Goal: Communication & Community: Answer question/provide support

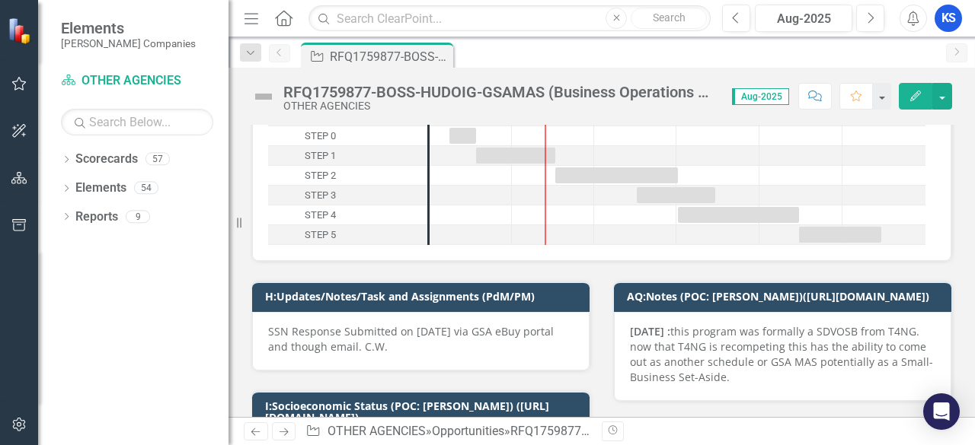
scroll to position [76, 0]
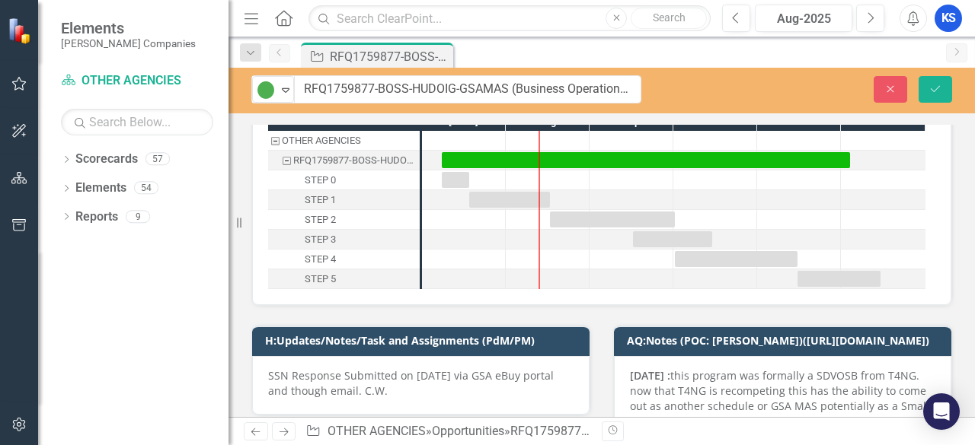
drag, startPoint x: 286, startPoint y: 91, endPoint x: 530, endPoint y: 94, distance: 243.7
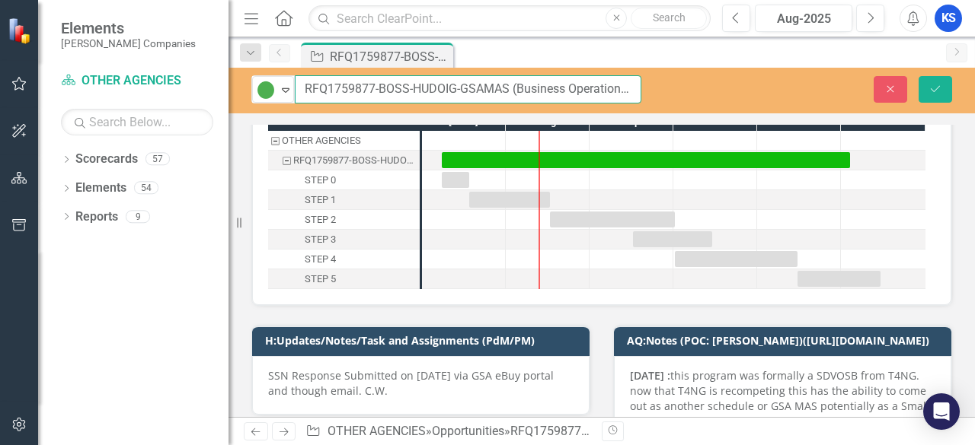
drag, startPoint x: 509, startPoint y: 87, endPoint x: 297, endPoint y: 88, distance: 211.7
click at [297, 88] on input "RFQ1759877-BOSS-HUDOIG-GSAMAS (Business Operations Support Services)" at bounding box center [468, 89] width 346 height 28
click at [545, 91] on input "RFQ1759877-BOSS-HUDOIG-GSAMAS (Business Operations Support Services)" at bounding box center [468, 89] width 346 height 28
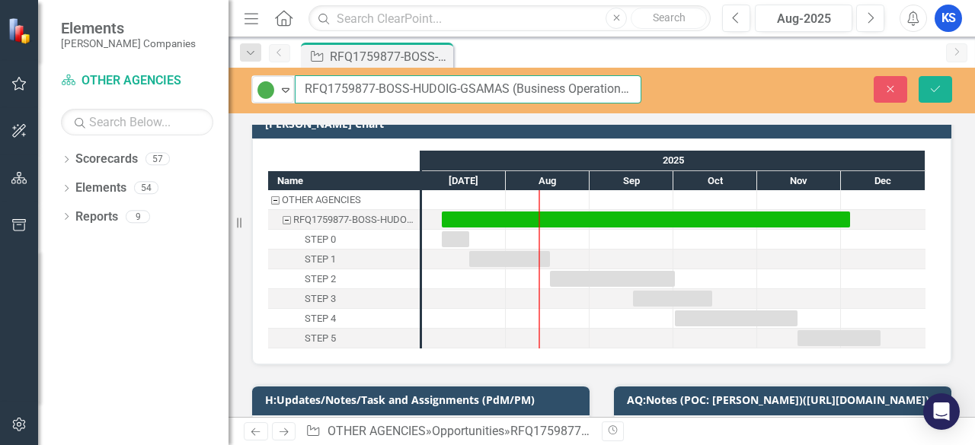
scroll to position [0, 0]
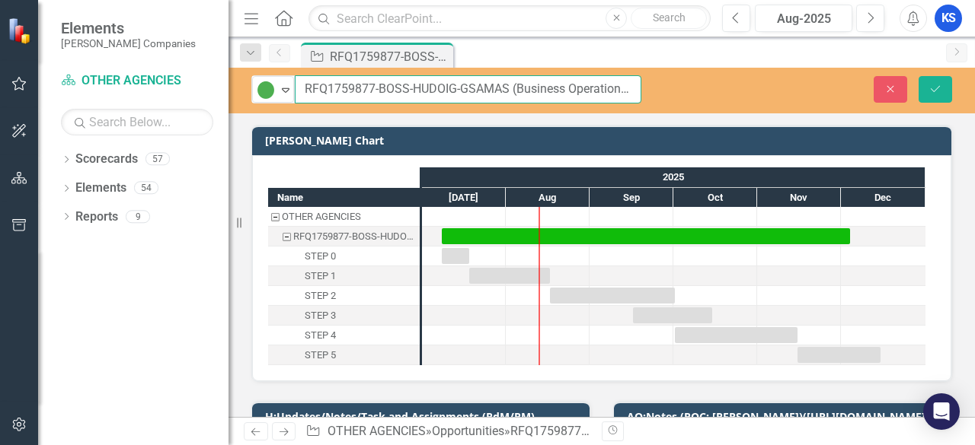
click at [614, 85] on input "RFQ1759877-BOSS-HUDOIG-GSAMAS (Business Operations Support Services)" at bounding box center [468, 89] width 346 height 28
drag, startPoint x: 554, startPoint y: 88, endPoint x: 659, endPoint y: 81, distance: 106.0
click at [659, 81] on div "Active Expand RFQ1759877-BOSS-HUDOIG-GSAMAS (Business Operations Support Servic…" at bounding box center [446, 89] width 436 height 28
click at [550, 88] on input "RFQ1759877-BOSS-HUDOIG-GSAMAS (Business Operations Support Services)" at bounding box center [468, 89] width 346 height 28
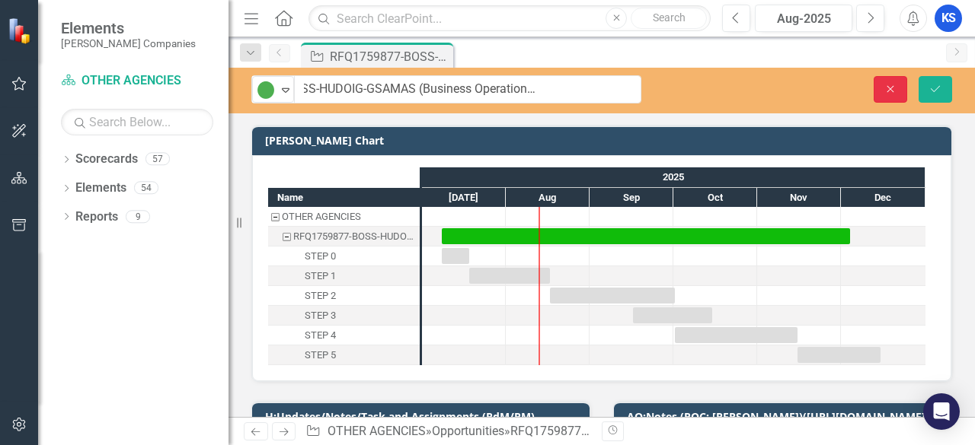
click at [896, 92] on icon "Close" at bounding box center [890, 89] width 14 height 11
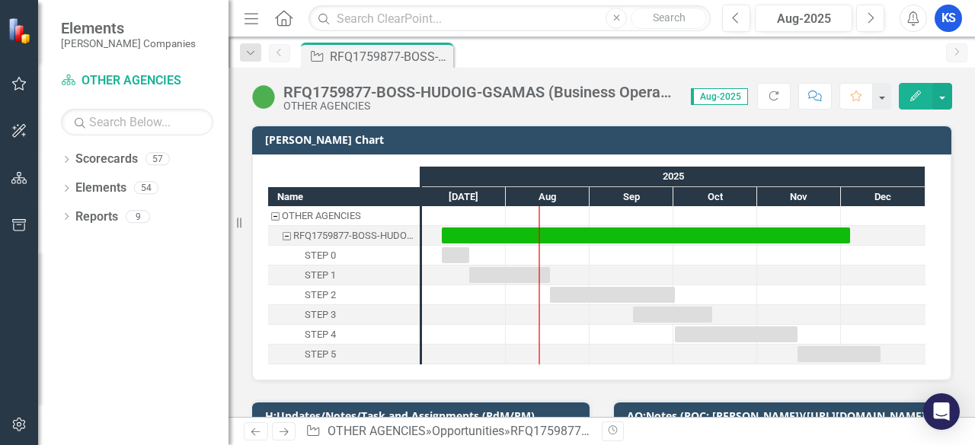
scroll to position [0, 0]
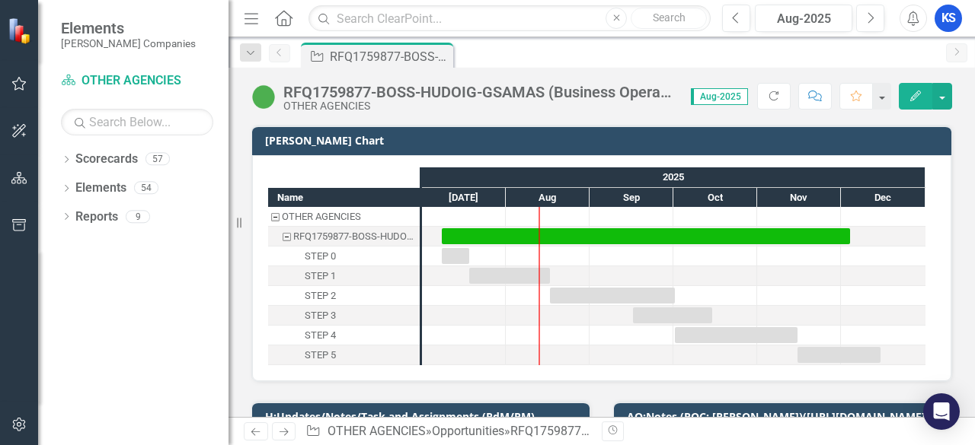
click at [816, 98] on icon "Comment" at bounding box center [815, 96] width 14 height 11
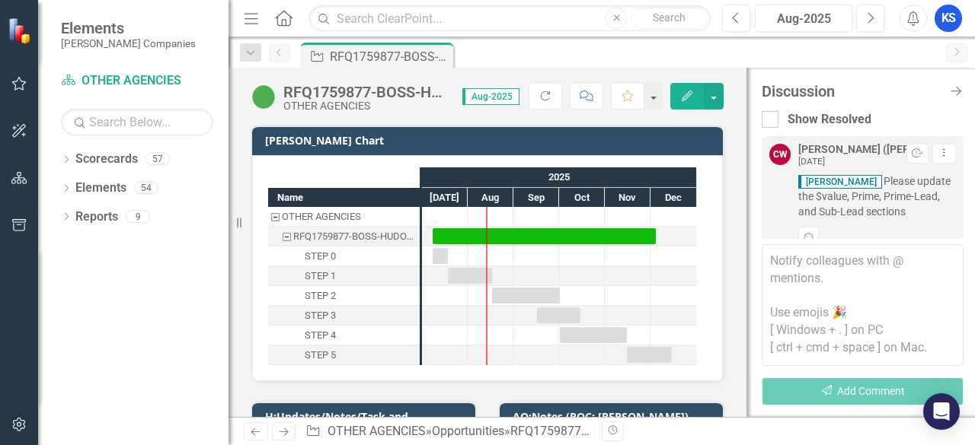
scroll to position [592, 0]
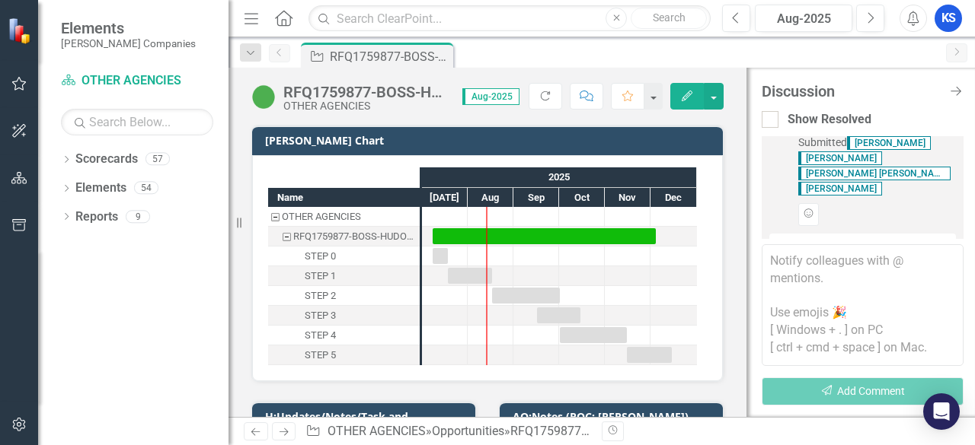
click at [829, 234] on div "Reply..." at bounding box center [862, 246] width 187 height 25
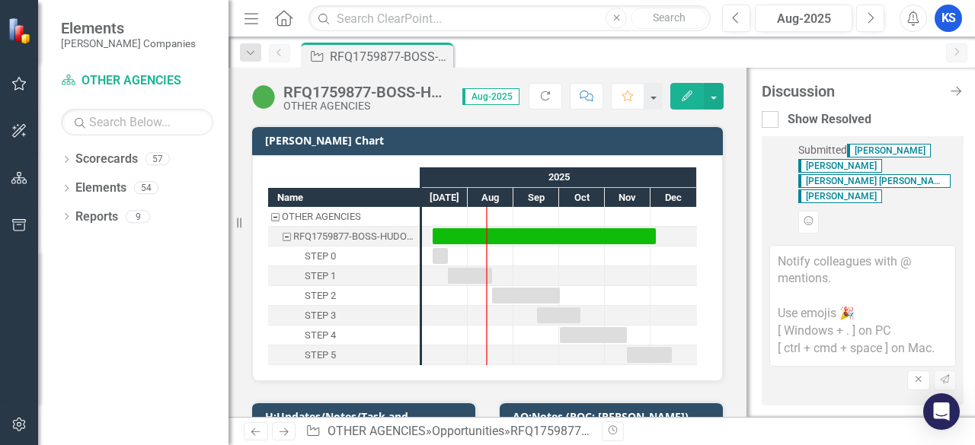
scroll to position [549, 0]
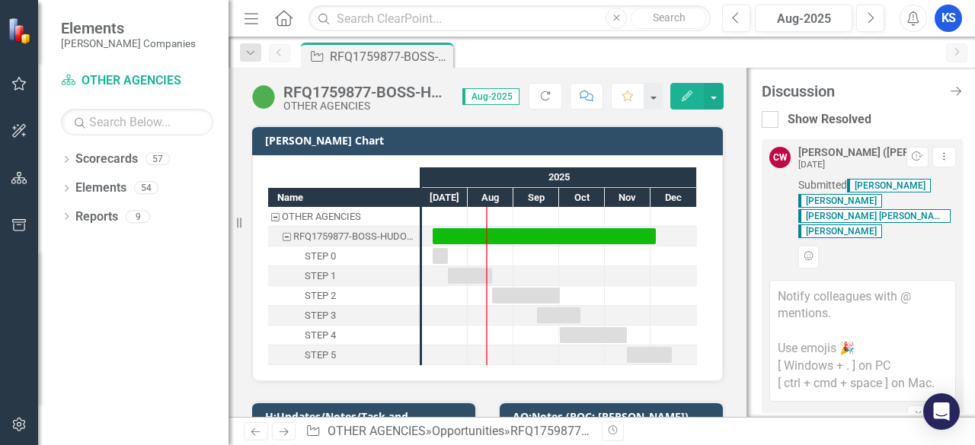
click at [795, 280] on textarea at bounding box center [862, 341] width 187 height 122
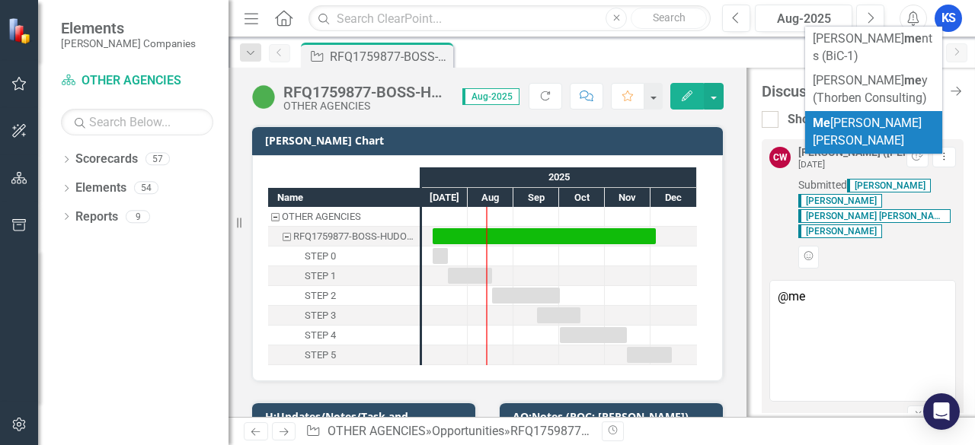
click at [841, 118] on span "Me [PERSON_NAME] [PERSON_NAME]" at bounding box center [867, 132] width 109 height 32
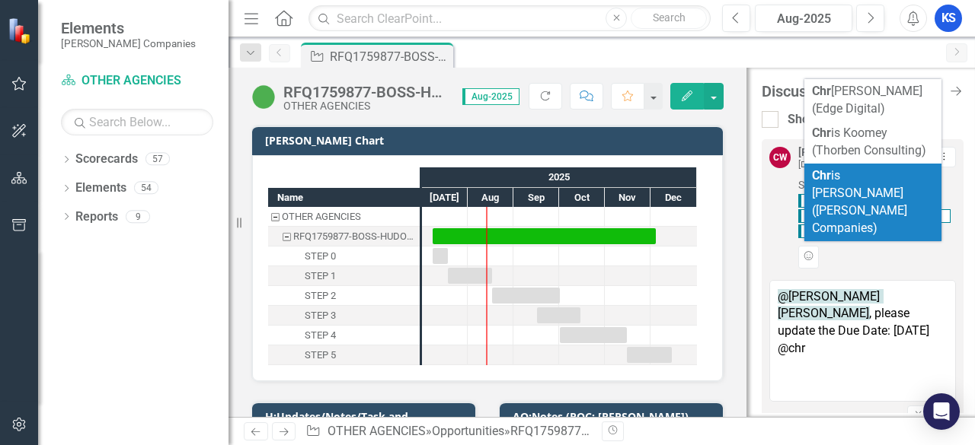
click at [886, 182] on span "Chr is [PERSON_NAME] ([PERSON_NAME] Companies)" at bounding box center [859, 201] width 95 height 67
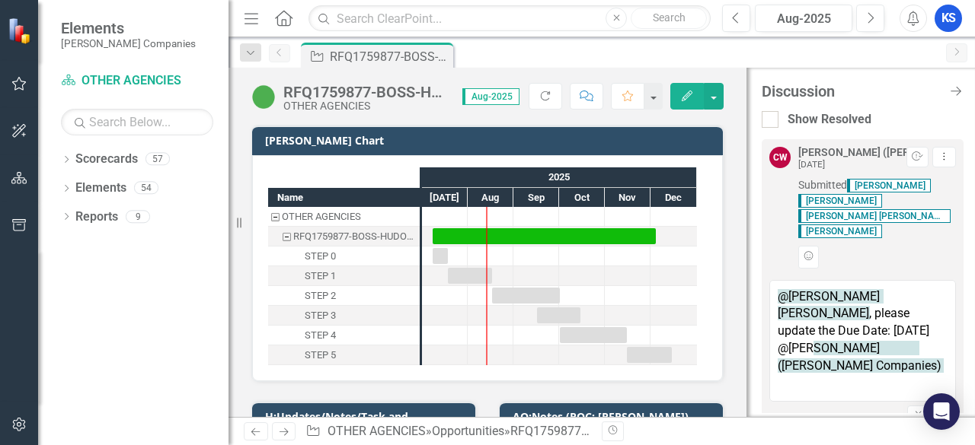
click at [807, 302] on textarea "@[PERSON_NAME] [PERSON_NAME], please update the Due Date: [DATE] @[PERSON_NAME]…" at bounding box center [862, 341] width 187 height 122
type textarea "@[PERSON_NAME] [PERSON_NAME], please update the Due Date: [DATE]. @[PERSON_NAME…"
click at [939, 410] on icon "Send" at bounding box center [944, 414] width 11 height 9
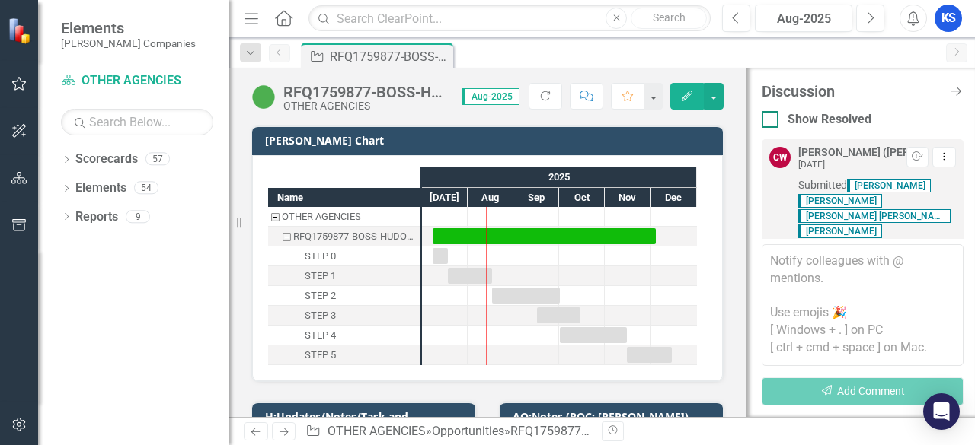
scroll to position [720, 0]
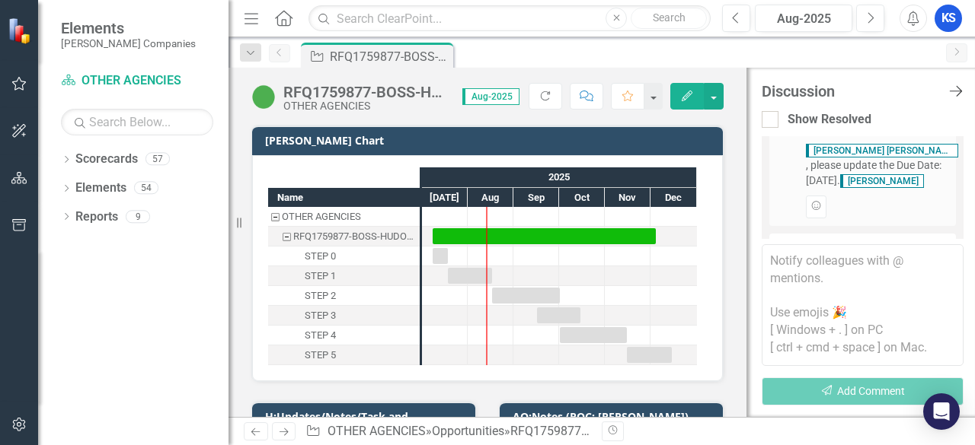
click at [959, 94] on icon at bounding box center [955, 91] width 13 height 11
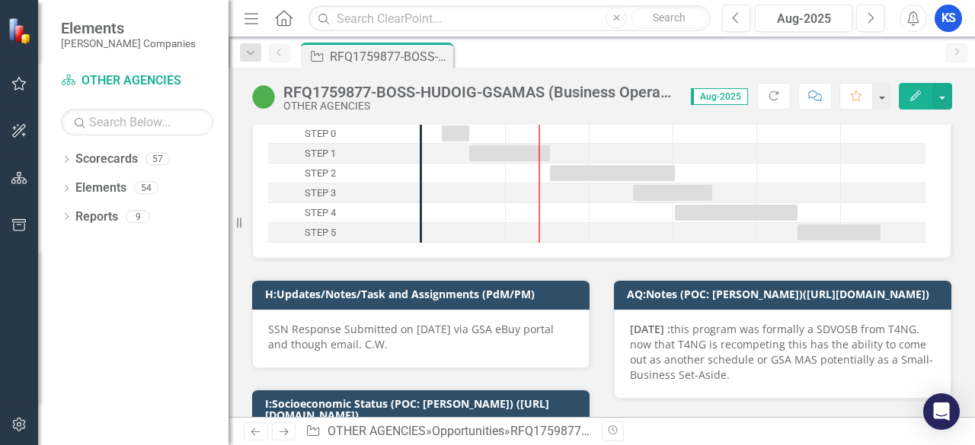
scroll to position [0, 0]
